Goal: Information Seeking & Learning: Learn about a topic

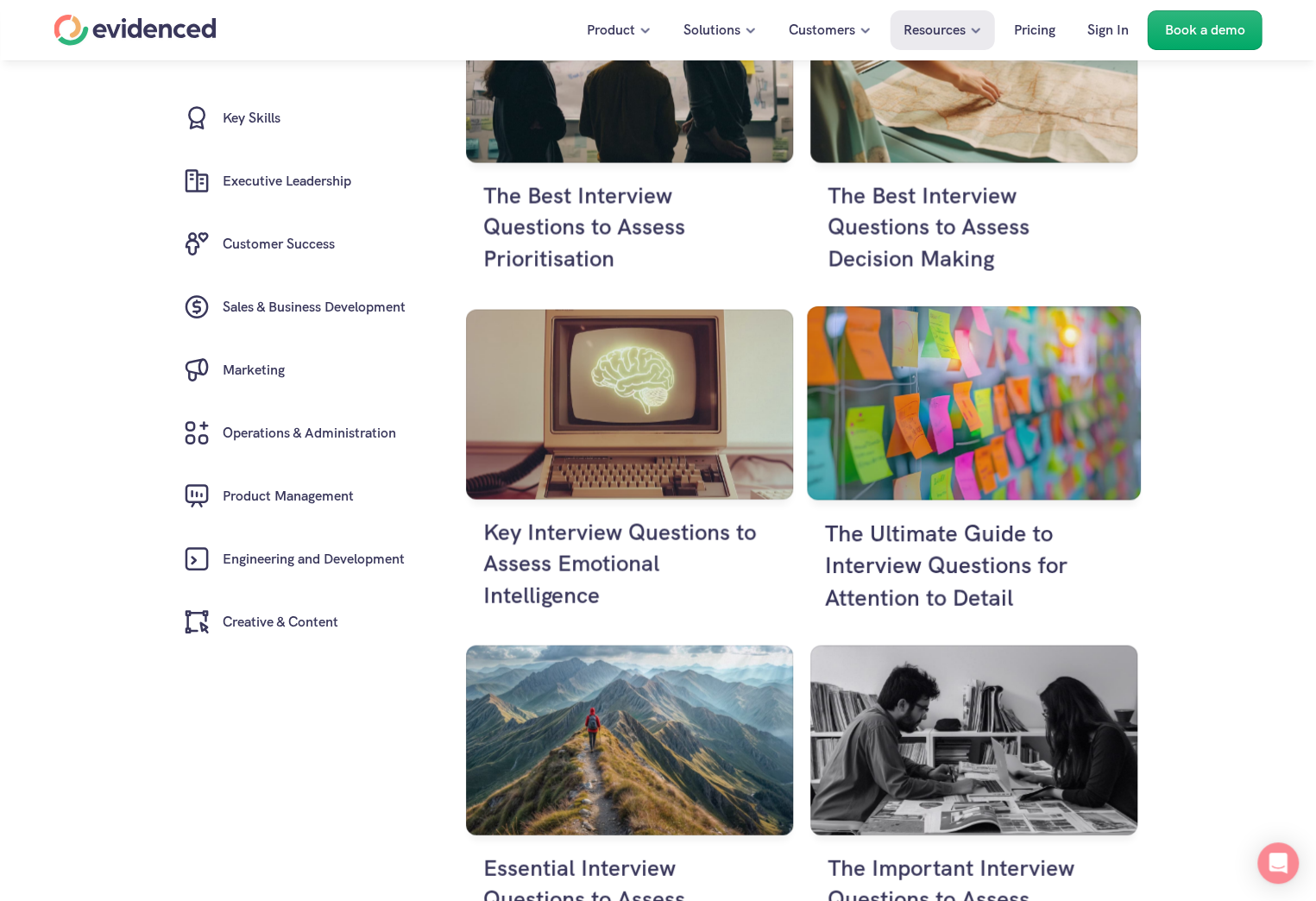
scroll to position [1899, 0]
